Goal: Obtain resource: Download file/media

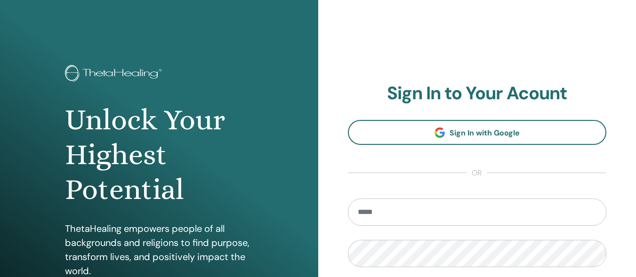
click at [479, 192] on section "Sign In to Your Acount Sign In with Google or Remember Me Sign In" at bounding box center [477, 207] width 259 height 249
click at [432, 216] on input "email" at bounding box center [477, 212] width 259 height 27
type input "**********"
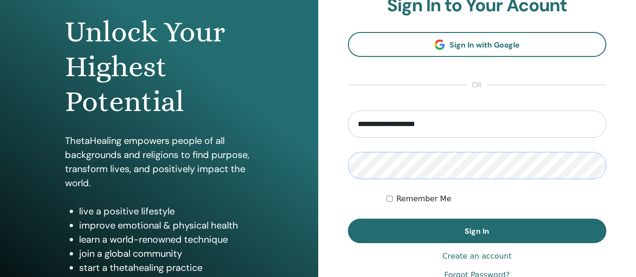
scroll to position [105, 0]
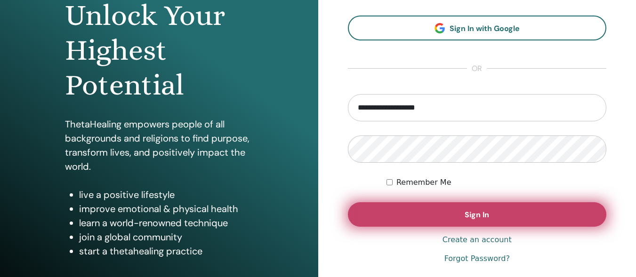
click at [488, 211] on button "Sign In" at bounding box center [477, 215] width 259 height 24
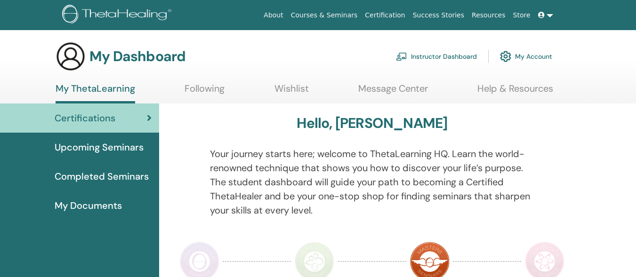
click at [94, 203] on span "My Documents" at bounding box center [88, 206] width 67 height 14
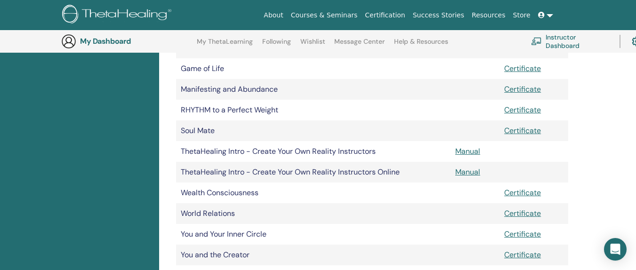
scroll to position [266, 0]
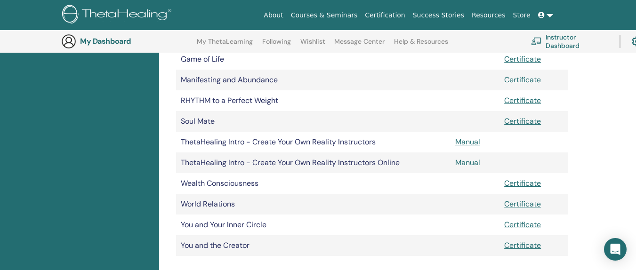
click at [472, 161] on link "Manual" at bounding box center [467, 163] width 25 height 10
